Goal: Task Accomplishment & Management: Use online tool/utility

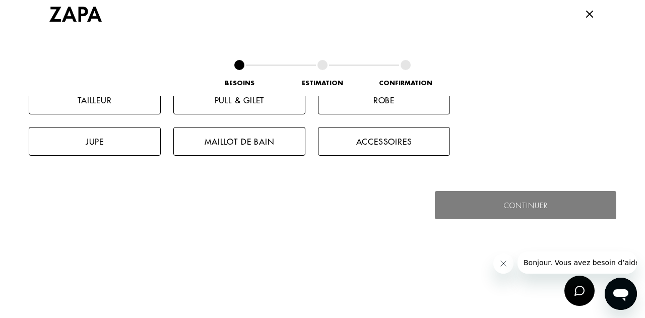
scroll to position [504, 0]
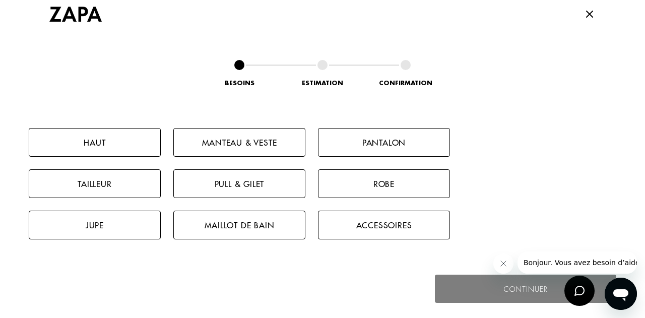
click at [241, 136] on button "Manteau & Veste" at bounding box center [239, 142] width 132 height 29
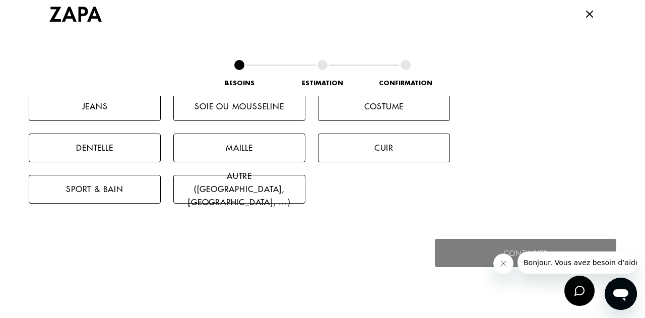
scroll to position [669, 0]
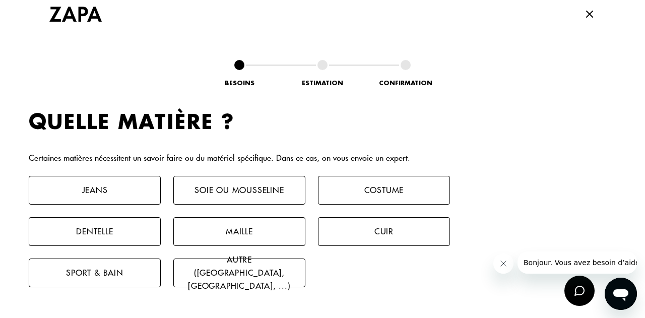
click at [404, 238] on button "Cuir" at bounding box center [384, 231] width 132 height 29
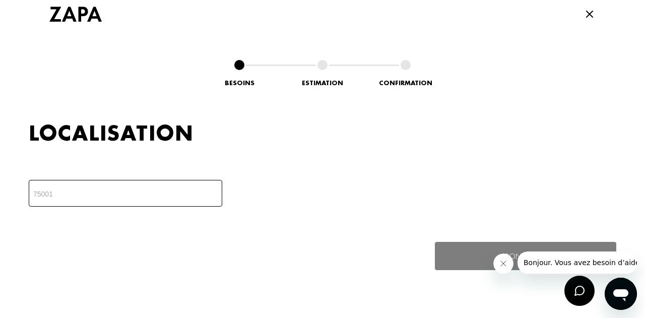
scroll to position [880, 0]
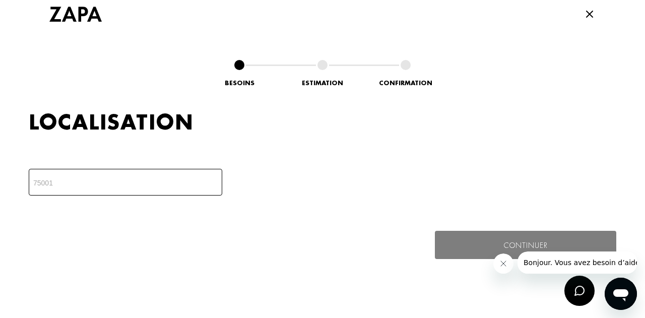
click at [107, 186] on input "number" at bounding box center [126, 182] width 194 height 27
type input "92240"
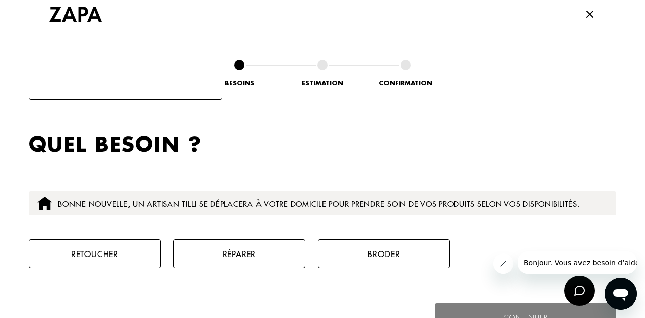
scroll to position [1000, 0]
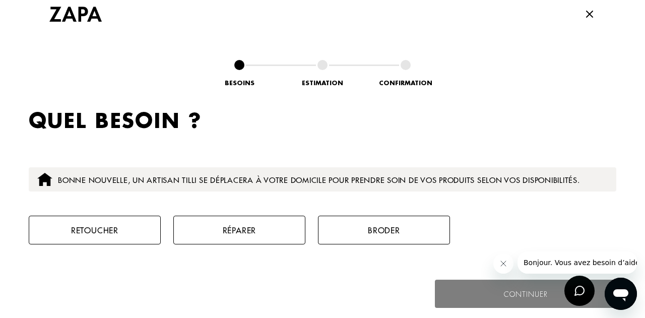
click at [111, 228] on button "Retoucher" at bounding box center [95, 230] width 132 height 29
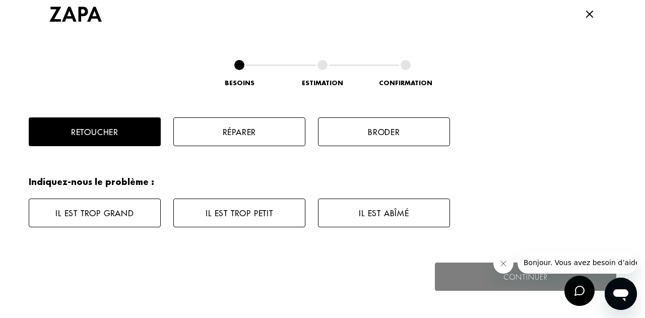
scroll to position [1084, 0]
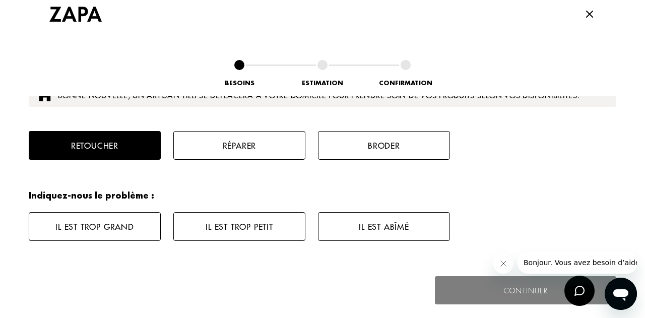
click at [235, 150] on button "Réparer" at bounding box center [239, 145] width 132 height 29
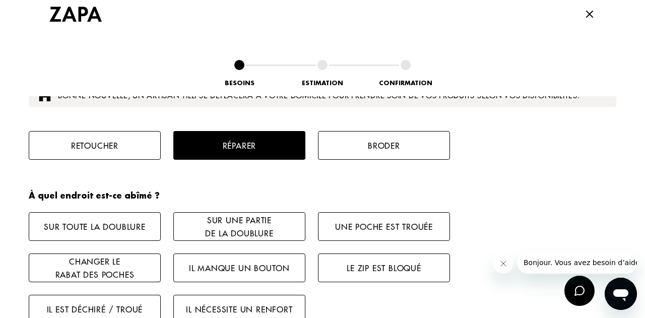
click at [131, 156] on button "Retoucher" at bounding box center [95, 145] width 132 height 29
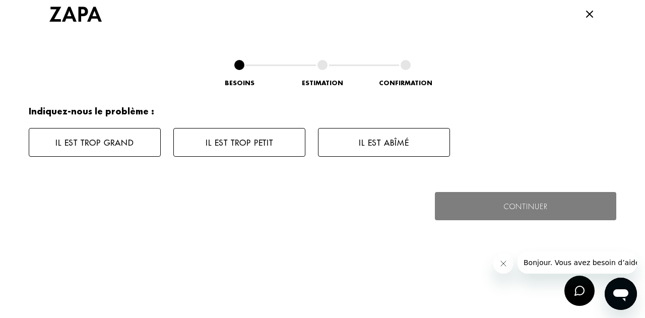
click at [382, 143] on button "Il est abîmé" at bounding box center [384, 142] width 132 height 29
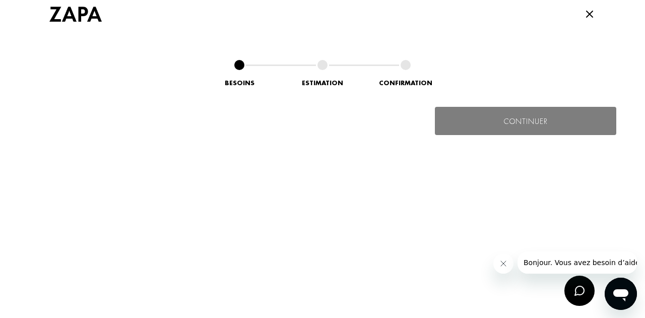
scroll to position [1249, 0]
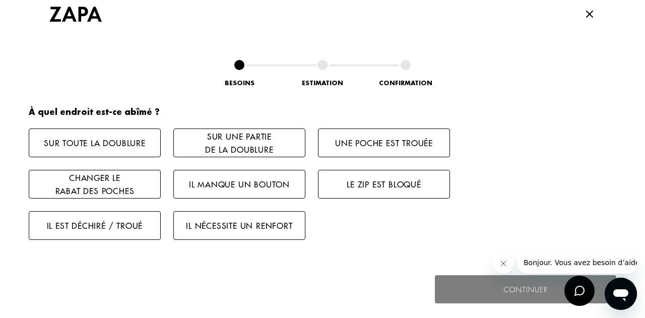
click at [260, 226] on button "Il nécessite un renfort" at bounding box center [239, 225] width 132 height 29
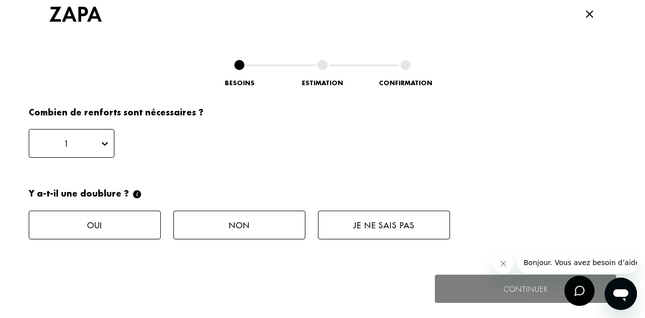
scroll to position [1414, 0]
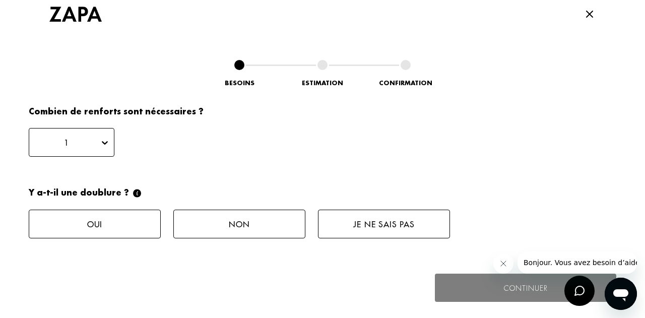
click at [420, 223] on button "Je ne sais pas" at bounding box center [384, 224] width 132 height 29
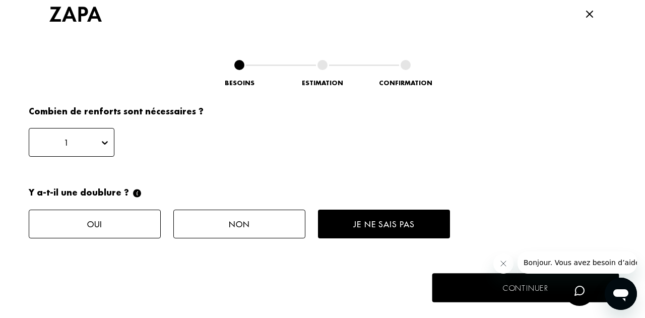
click at [488, 276] on button "Continuer" at bounding box center [526, 287] width 187 height 29
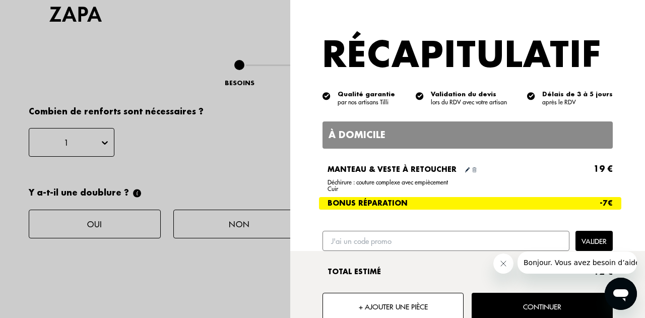
scroll to position [14, 0]
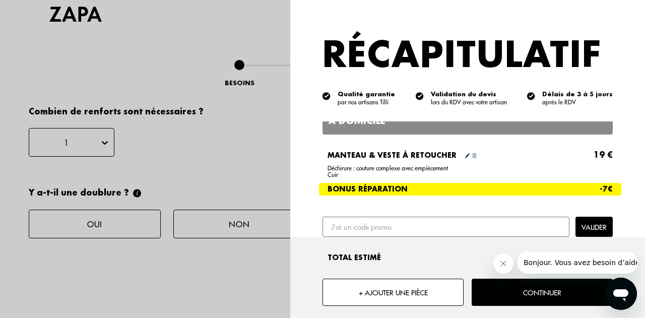
click at [375, 232] on input "text" at bounding box center [446, 227] width 247 height 20
click at [509, 263] on button "Fermer le message de l'entreprise" at bounding box center [504, 264] width 20 height 20
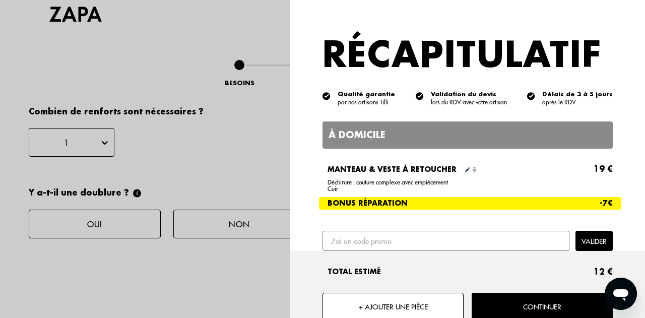
click at [465, 168] on img at bounding box center [467, 169] width 5 height 5
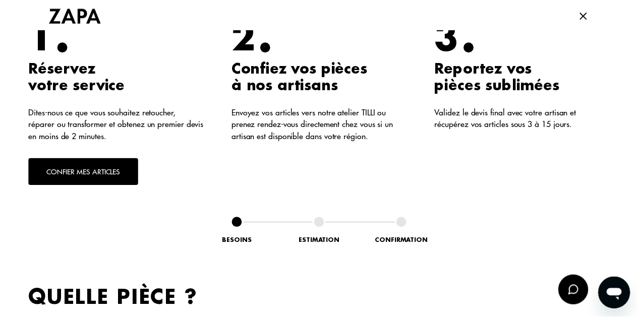
scroll to position [235, 0]
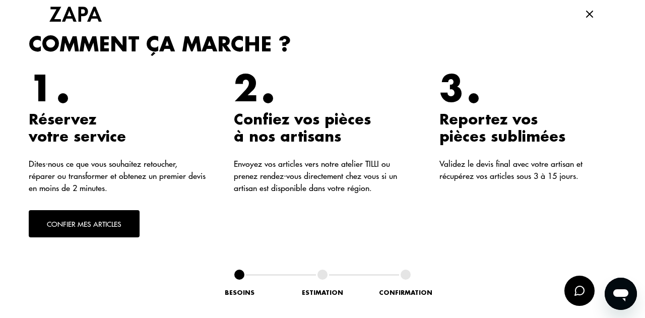
click at [587, 14] on icon at bounding box center [590, 14] width 12 height 12
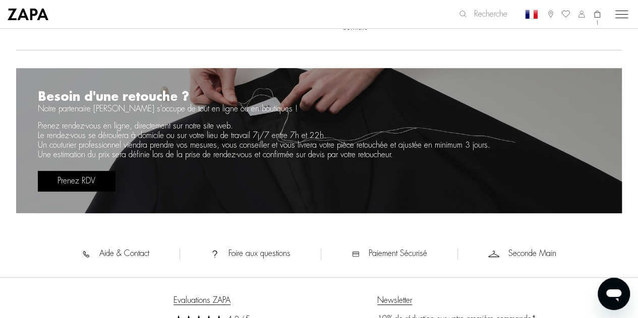
scroll to position [310, 0]
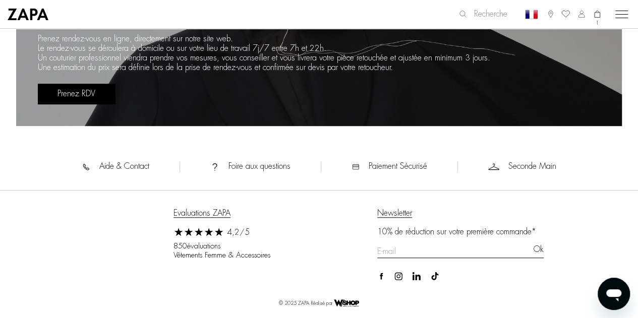
click at [115, 157] on div "Paiement en 3x ou 4x disponible dès 300€ d'achat OUTLET | -10% supplémentaires …" at bounding box center [319, 30] width 638 height 579
click at [115, 161] on div "Aide & Contact" at bounding box center [146, 166] width 128 height 11
